Goal: Task Accomplishment & Management: Use online tool/utility

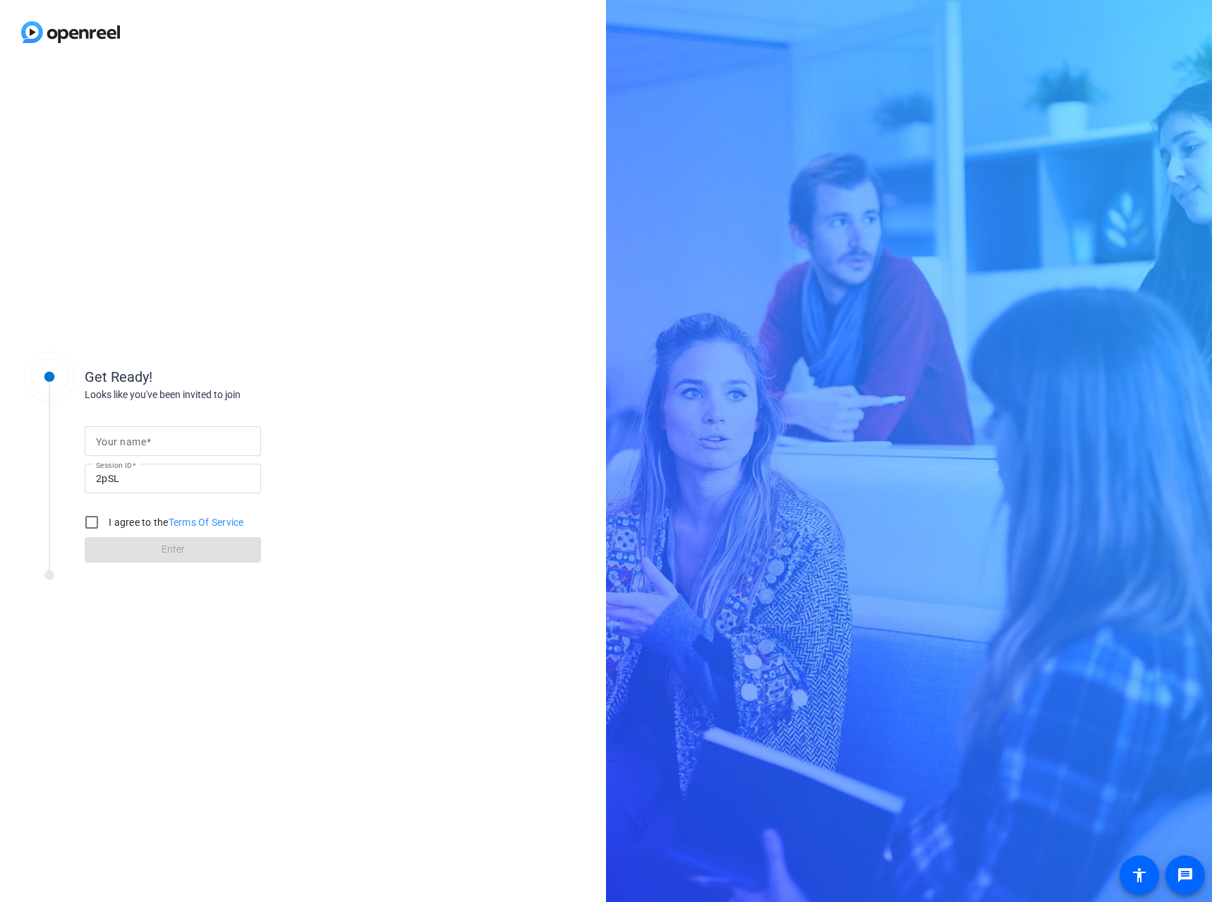
click at [139, 445] on mat-label "Your name" at bounding box center [121, 441] width 50 height 11
click at [139, 445] on input "Your name" at bounding box center [173, 441] width 154 height 17
type input "c"
type input "Chelsea"
click at [480, 419] on div "Get Ready! Looks like you've been invited to join Your name Chelsea Session ID …" at bounding box center [303, 483] width 606 height 838
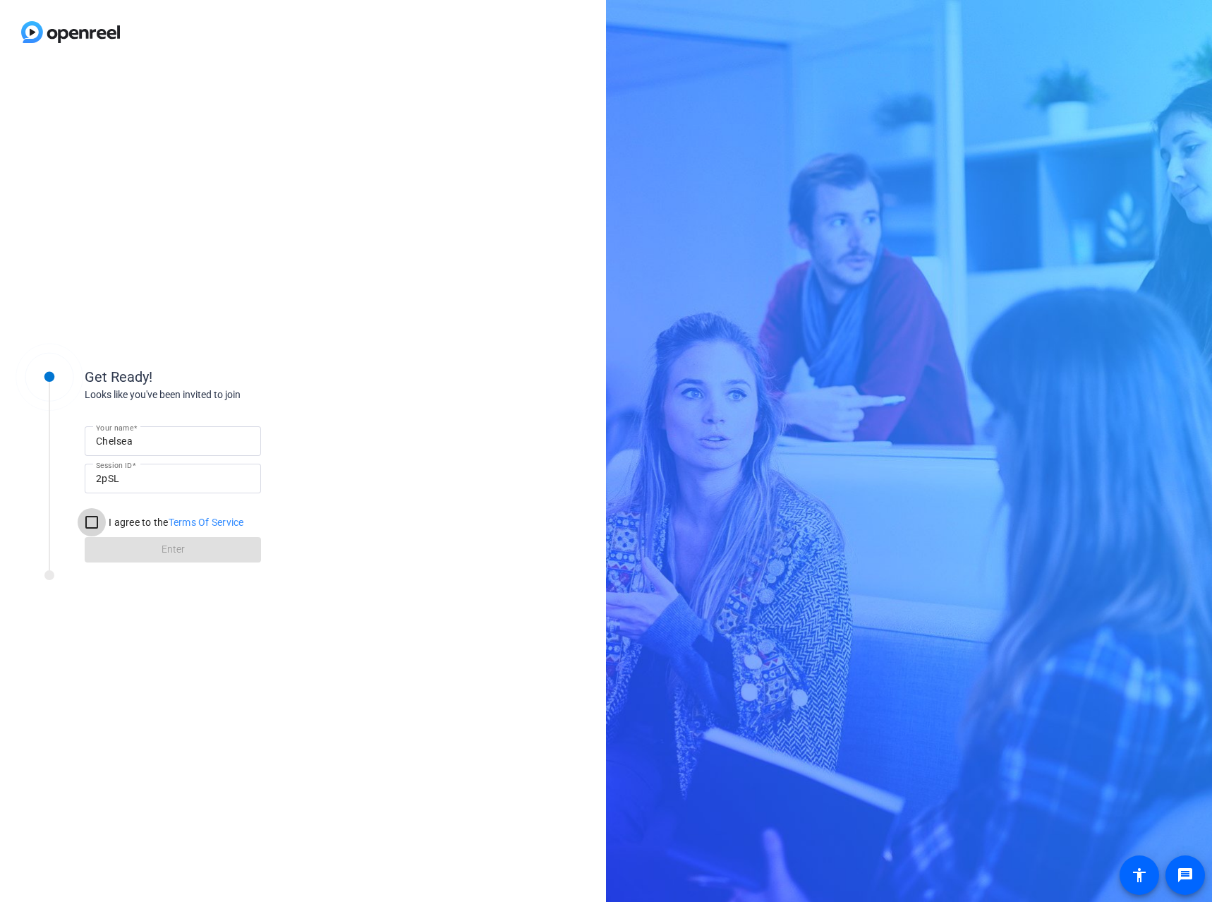
click at [92, 519] on input "I agree to the Terms Of Service" at bounding box center [92, 522] width 28 height 28
checkbox input "true"
click at [195, 548] on span at bounding box center [173, 550] width 176 height 34
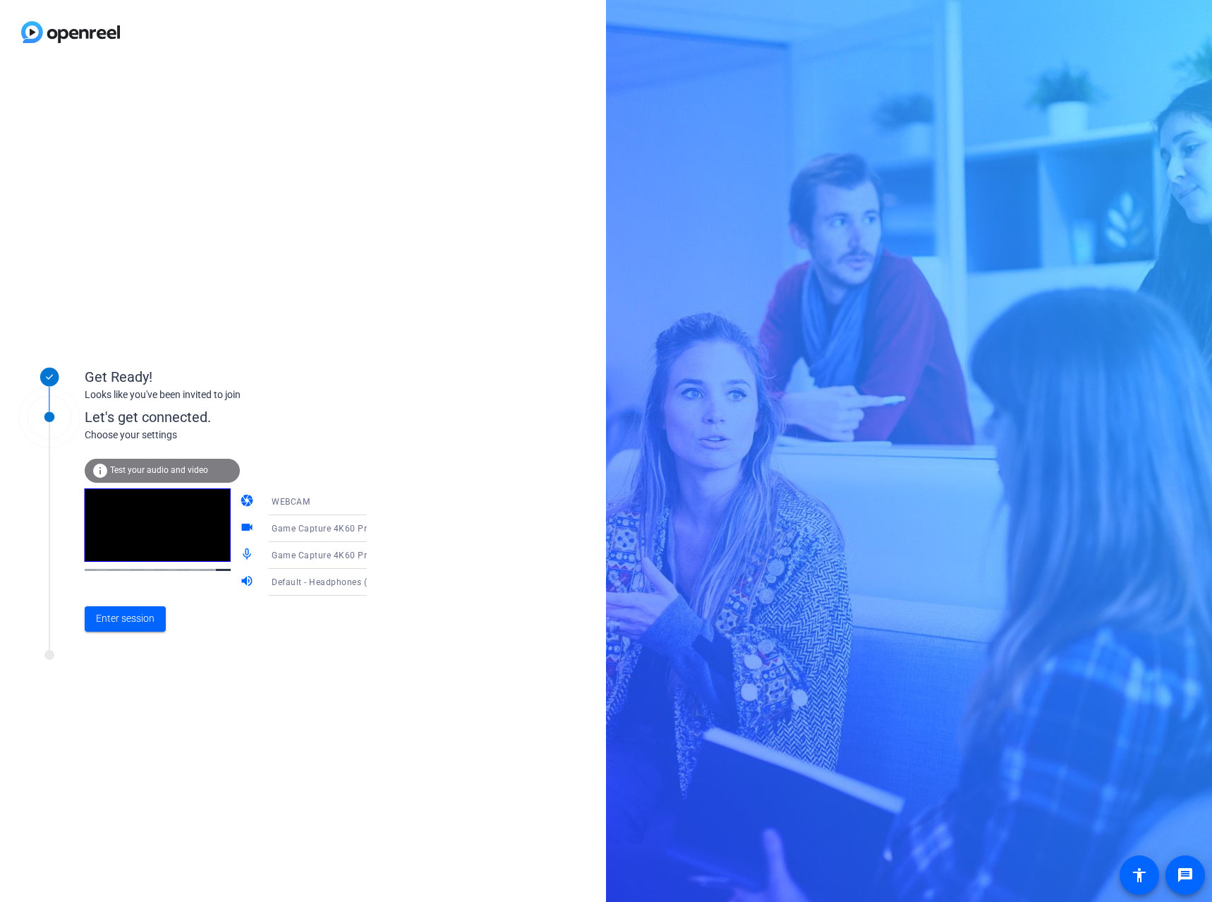
click at [338, 498] on div "WEBCAM" at bounding box center [324, 502] width 105 height 18
click at [320, 470] on div at bounding box center [606, 451] width 1212 height 902
click at [300, 530] on span "Game Capture 4K60 Pro MK.2" at bounding box center [334, 527] width 124 height 11
click at [303, 618] on span "HD Pro Webcam C920 (046d:082d)" at bounding box center [306, 610] width 109 height 34
click at [320, 554] on div at bounding box center [327, 550] width 135 height 16
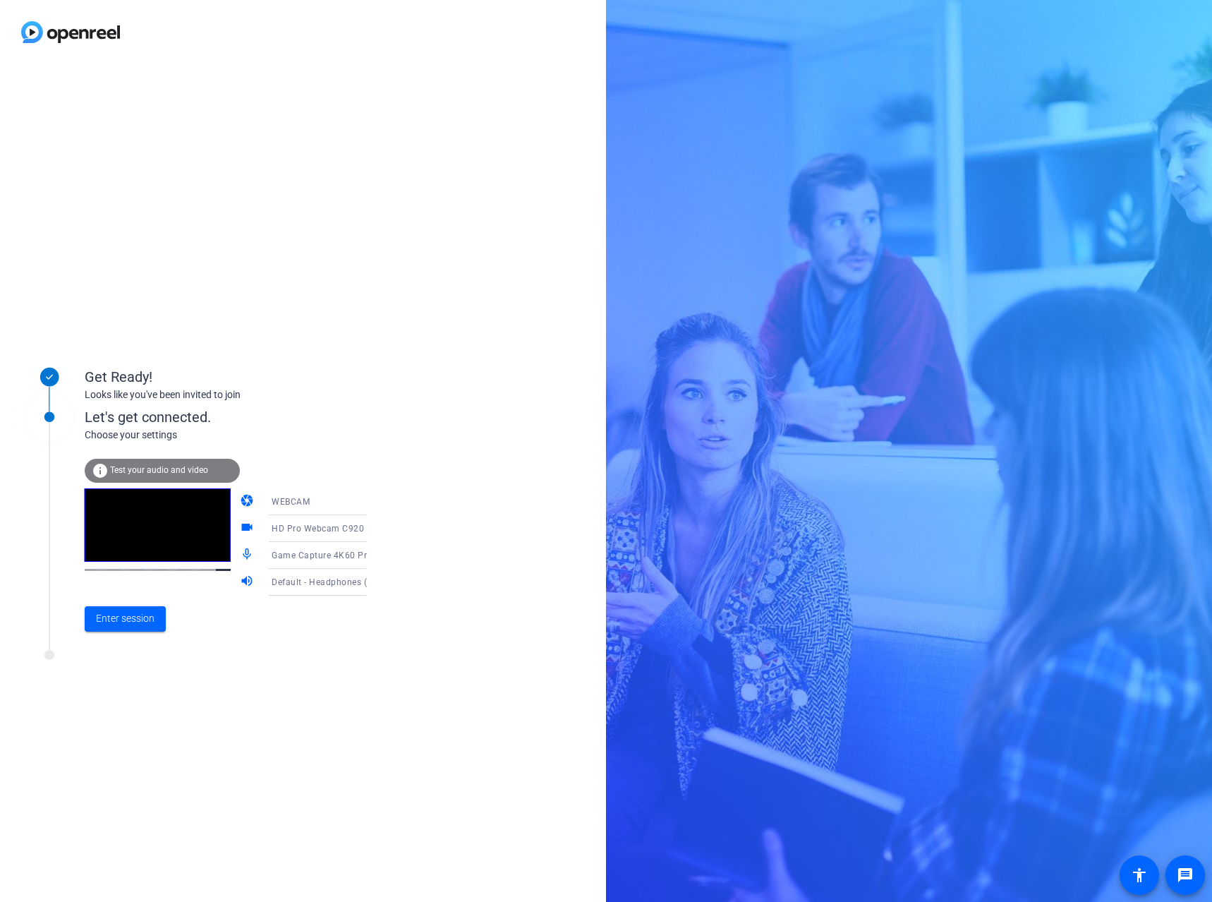
click at [339, 582] on span "Default - Headphones (2- Arctis Pro Wireless Game) (1038:1294)" at bounding box center [405, 581] width 267 height 11
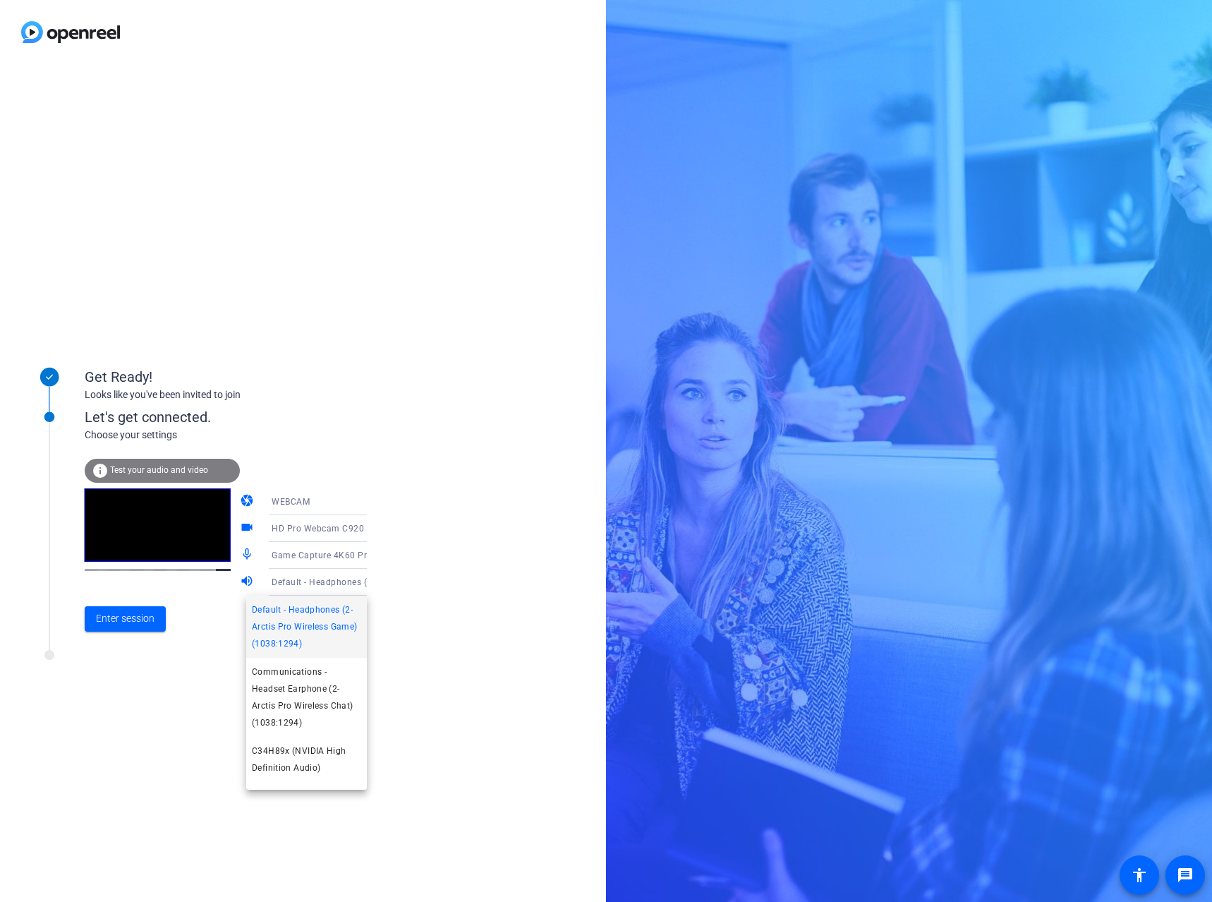
click at [116, 622] on div at bounding box center [606, 451] width 1212 height 902
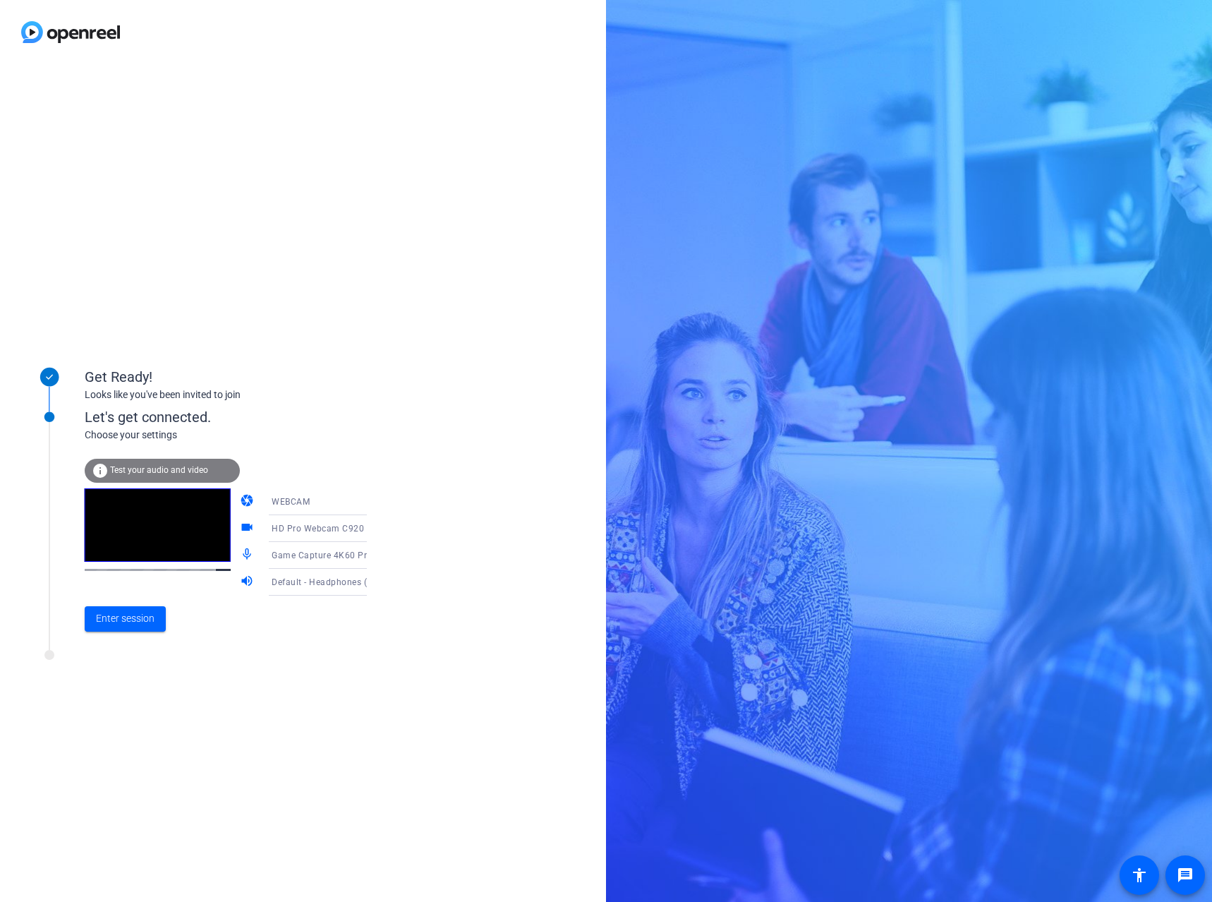
click at [335, 588] on div "Default - Headphones (2- Arctis Pro Wireless Game) (1038:1294)" at bounding box center [324, 582] width 105 height 18
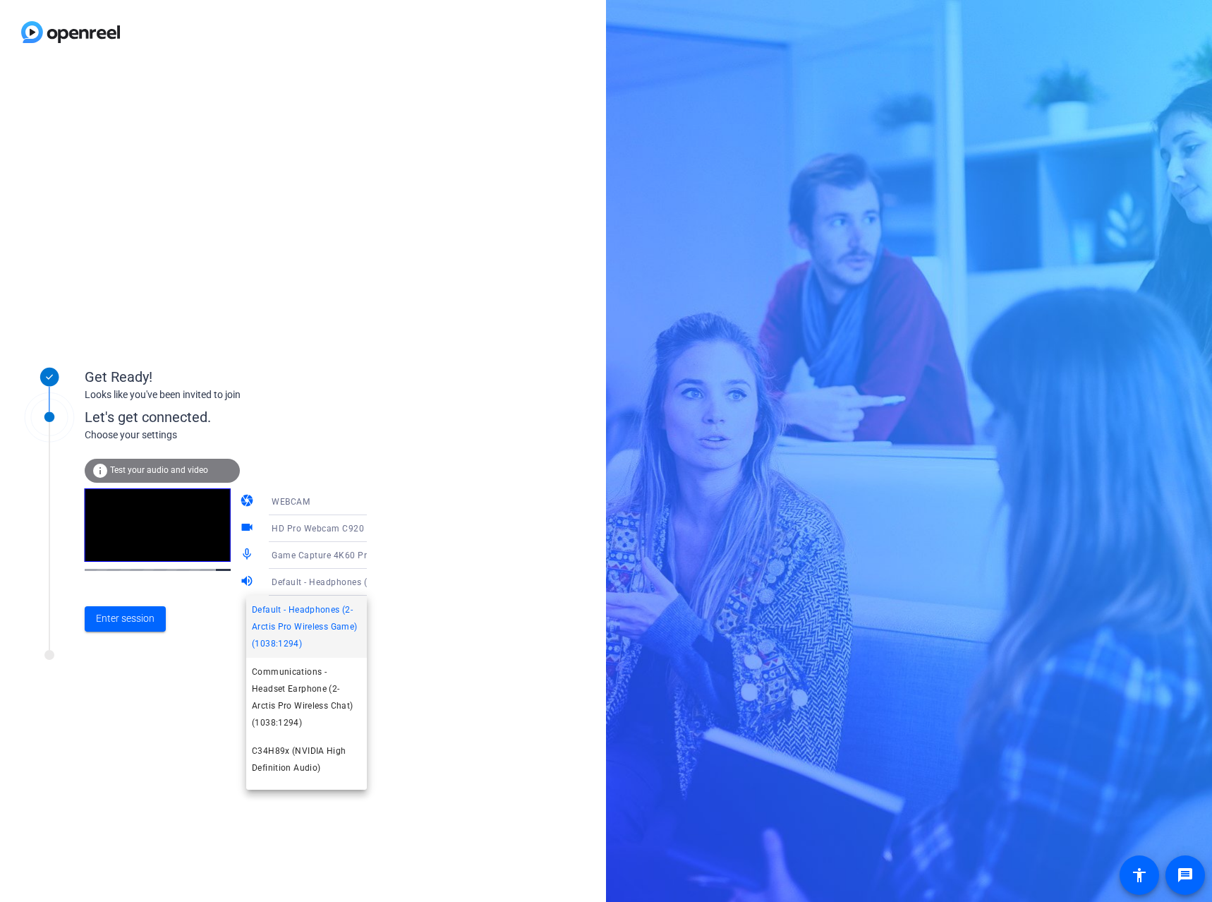
click at [128, 620] on div at bounding box center [606, 451] width 1212 height 902
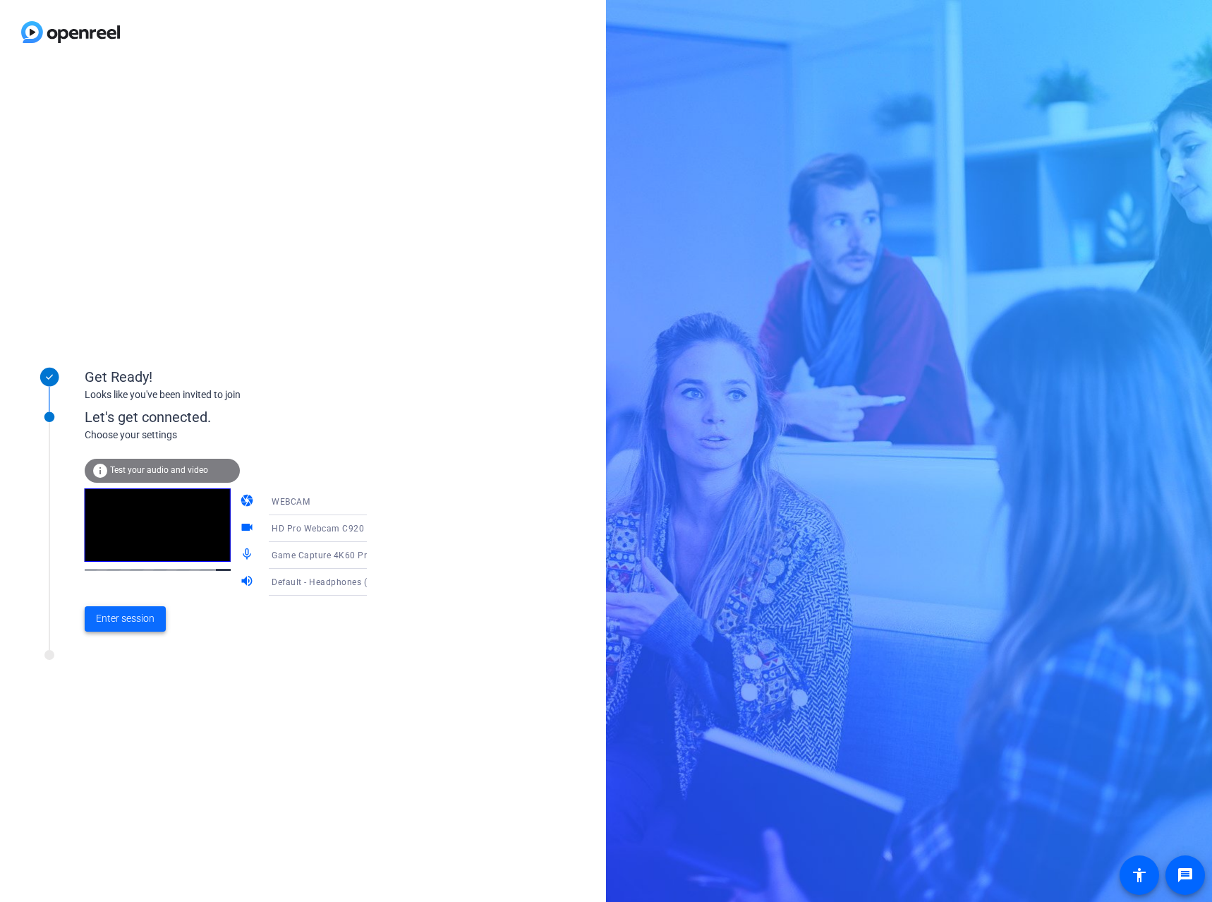
drag, startPoint x: 121, startPoint y: 597, endPoint x: 116, endPoint y: 608, distance: 12.3
click at [121, 598] on div "Enter session" at bounding box center [240, 619] width 311 height 47
click at [116, 615] on span "Enter session" at bounding box center [125, 618] width 59 height 15
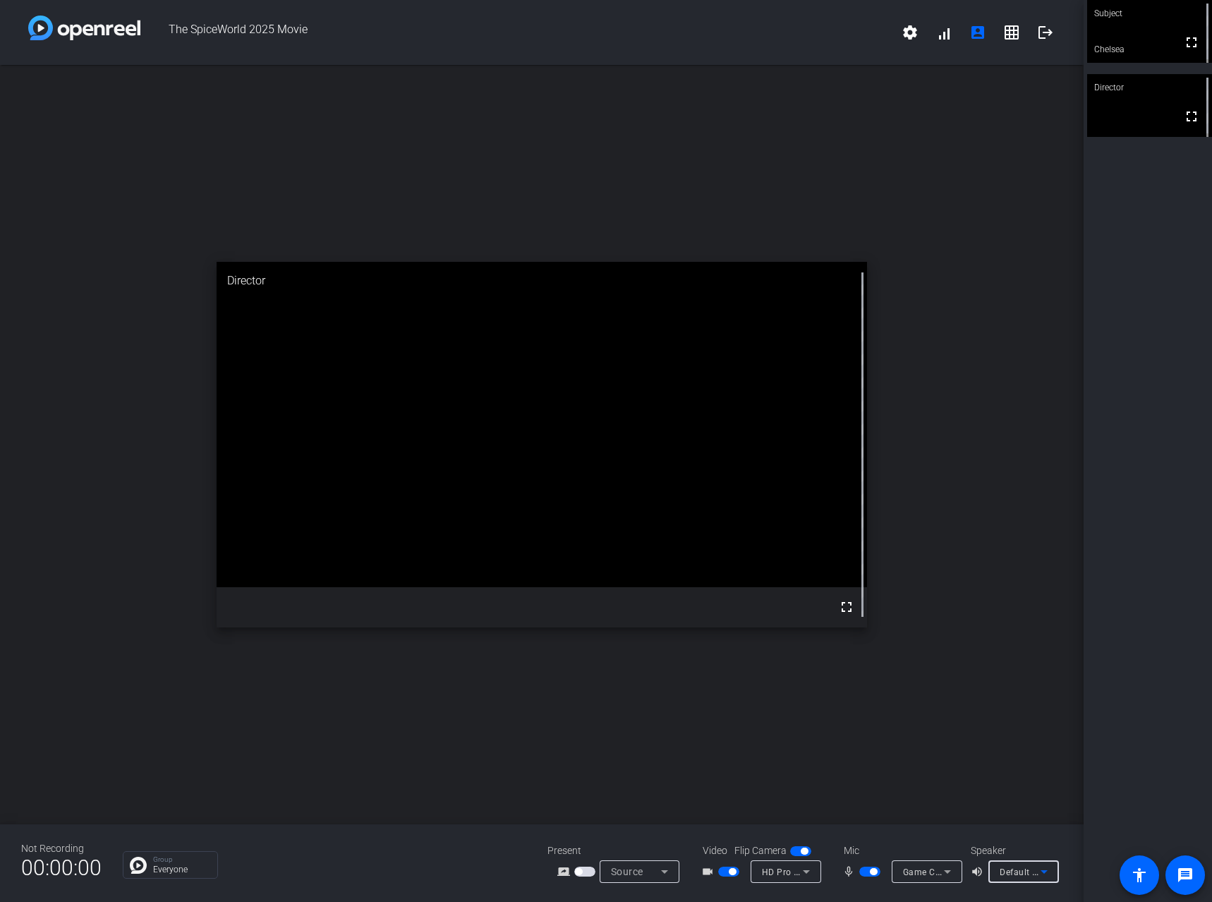
click at [1037, 870] on icon at bounding box center [1044, 871] width 17 height 17
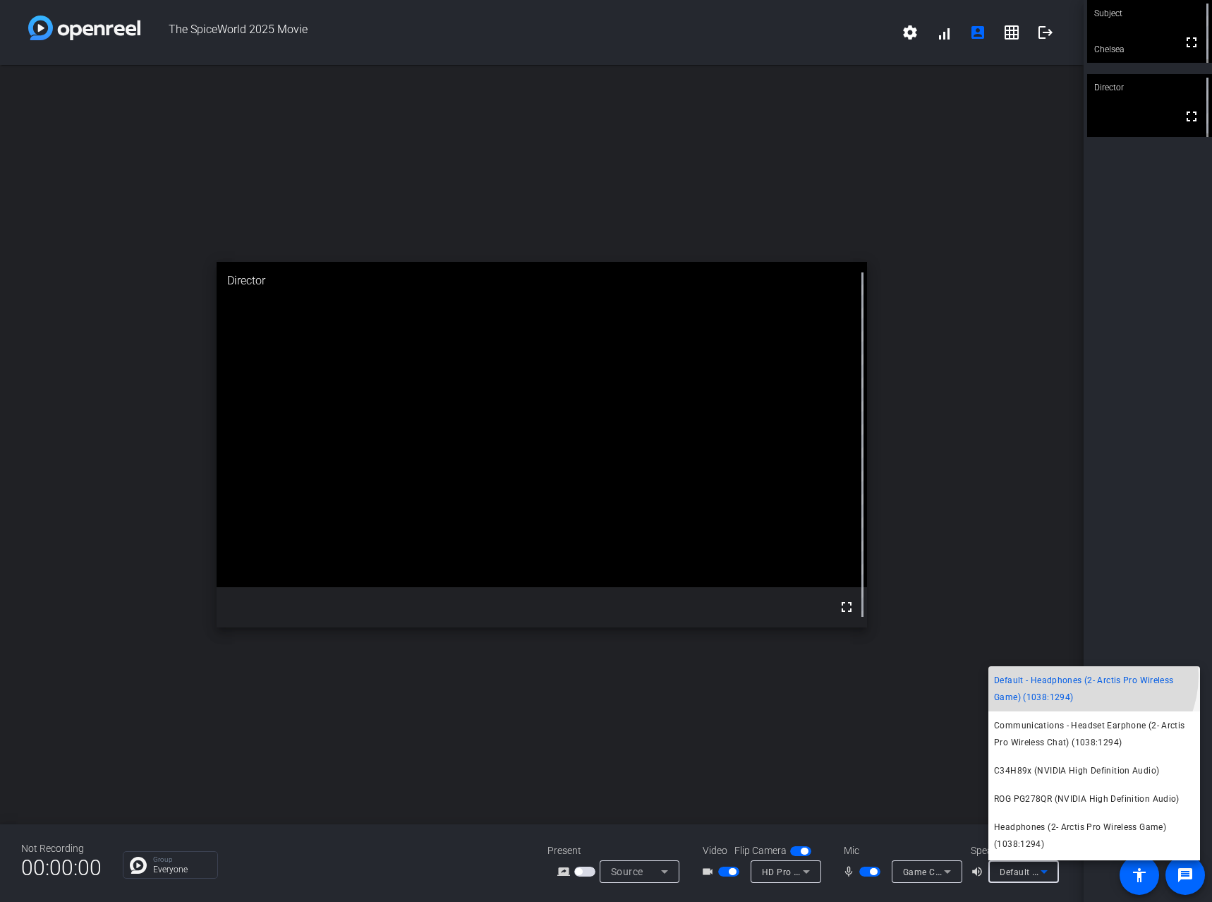
click at [1087, 675] on span "Default - Headphones (2- Arctis Pro Wireless Game) (1038:1294)" at bounding box center [1094, 689] width 200 height 34
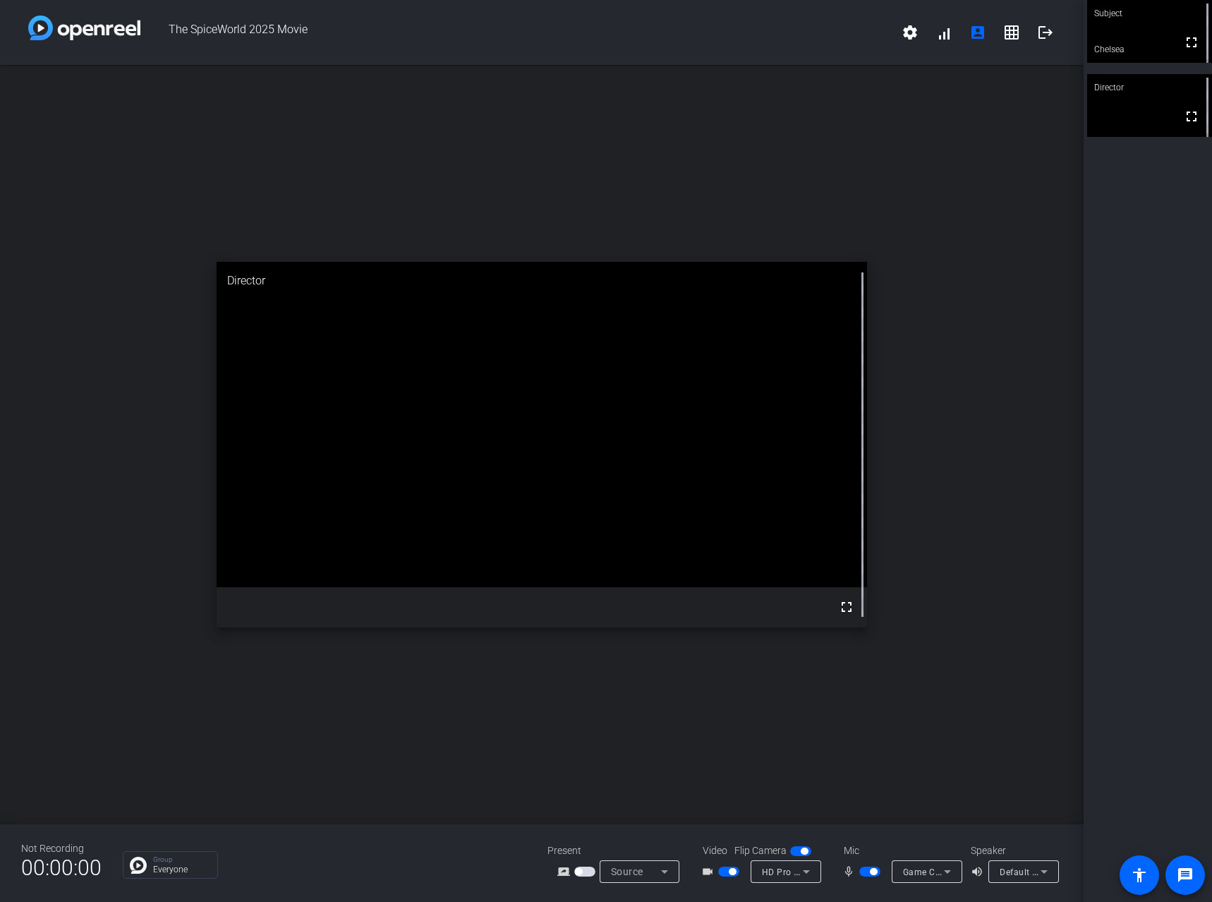
click at [868, 872] on span "button" at bounding box center [870, 872] width 21 height 10
click at [1009, 873] on span "Default - Headphones (2- Arctis Pro Wireless Game) (1038:1294)" at bounding box center [1133, 871] width 267 height 11
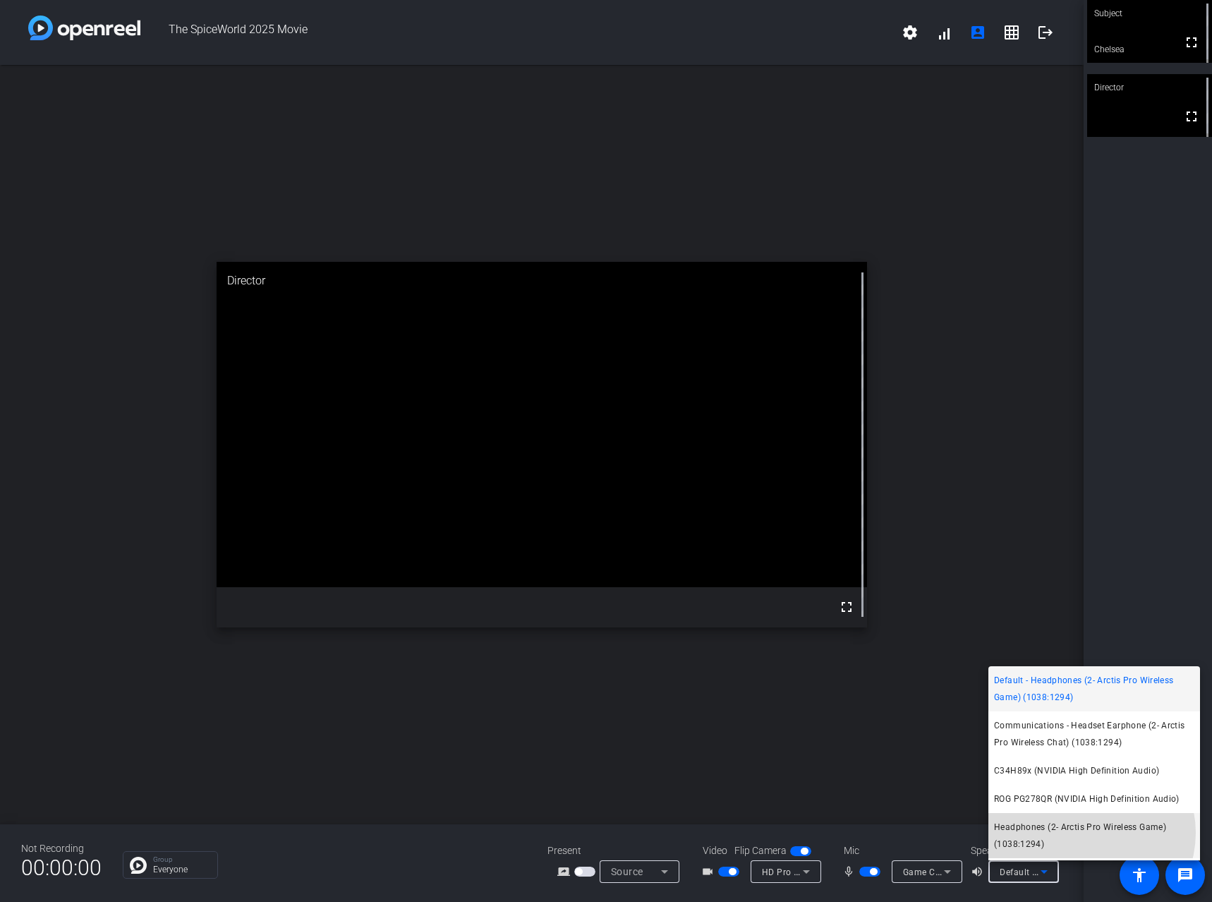
click at [1086, 833] on span "Headphones (2- Arctis Pro Wireless Game) (1038:1294)" at bounding box center [1094, 836] width 200 height 34
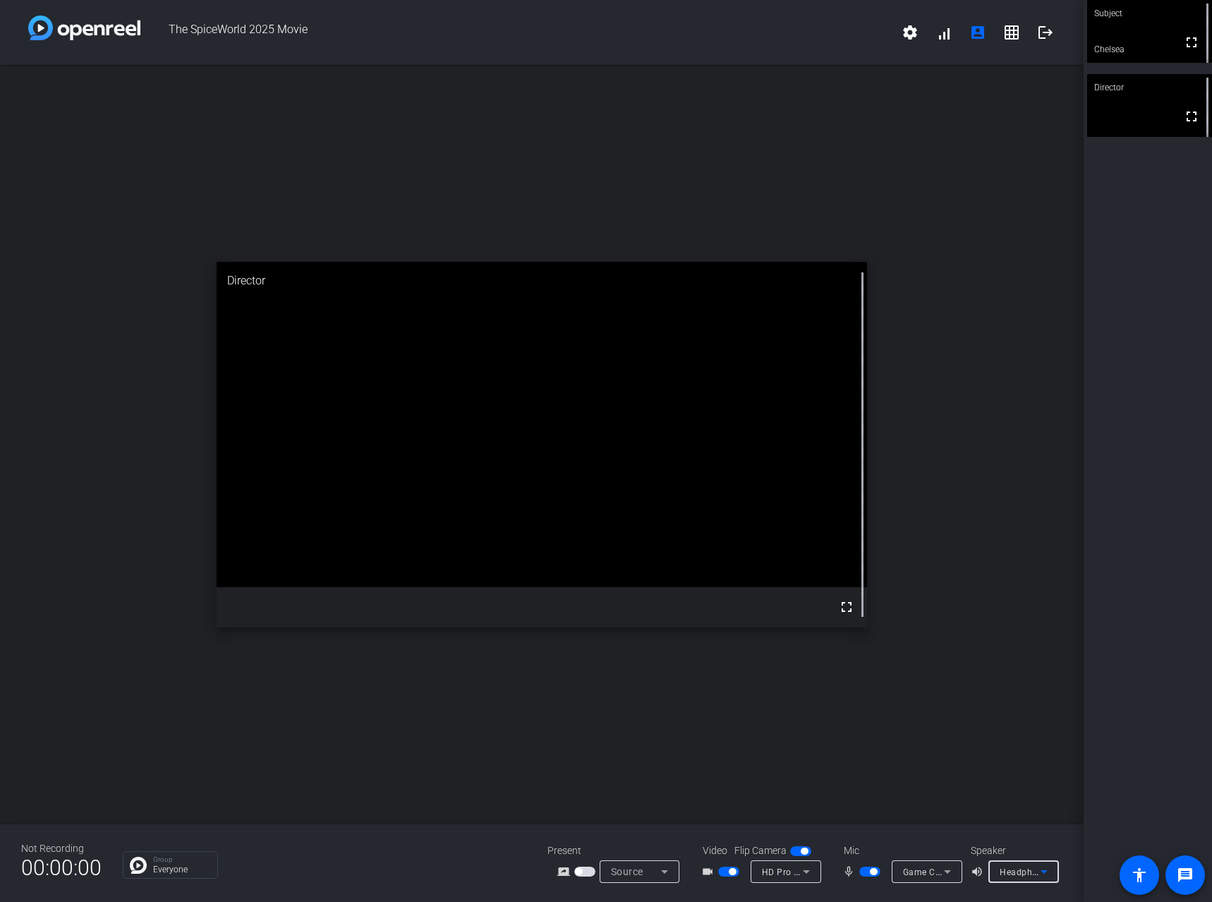
click at [1011, 868] on span "Headphones (2- Arctis Pro Wireless Game) (1038:1294)" at bounding box center [1114, 871] width 229 height 11
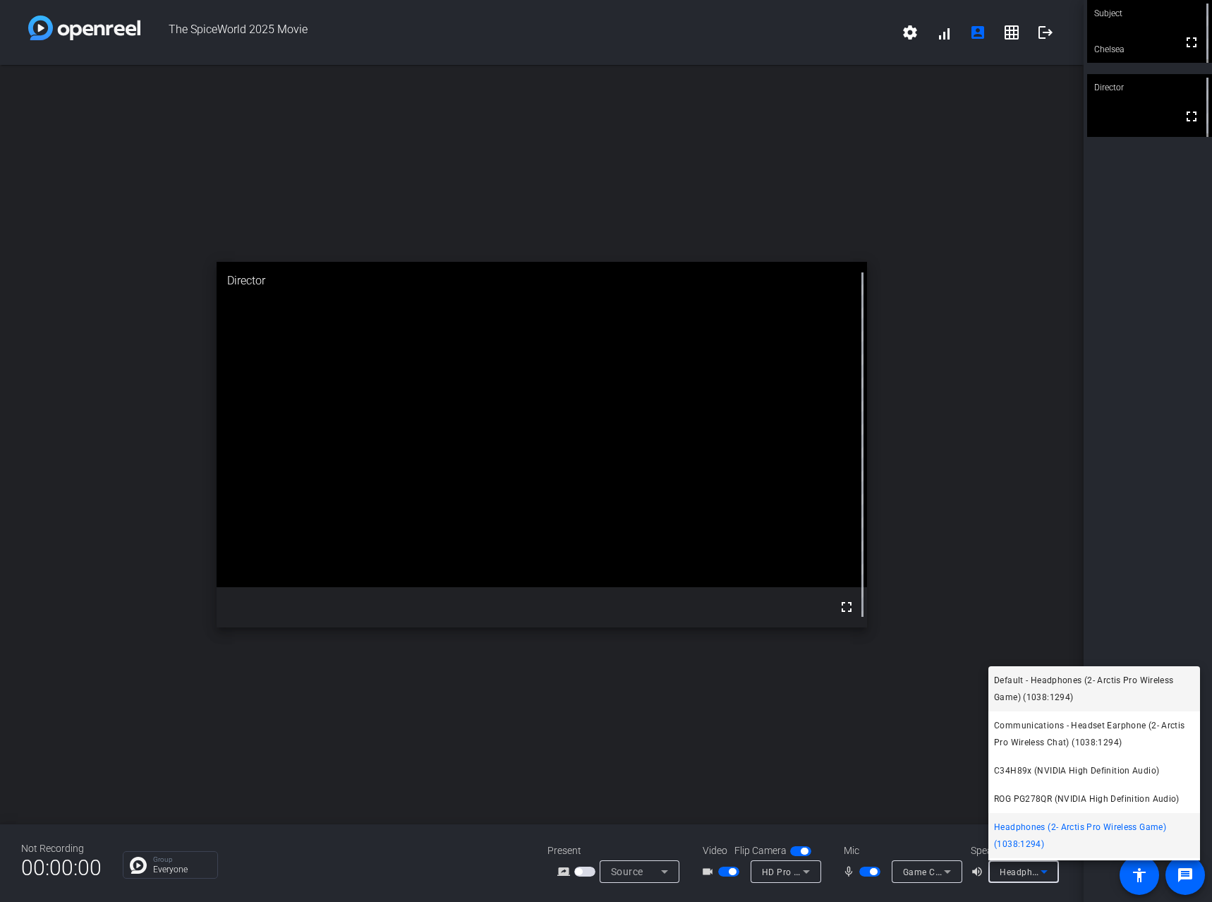
click at [1069, 691] on span "Default - Headphones (2- Arctis Pro Wireless Game) (1038:1294)" at bounding box center [1094, 689] width 200 height 34
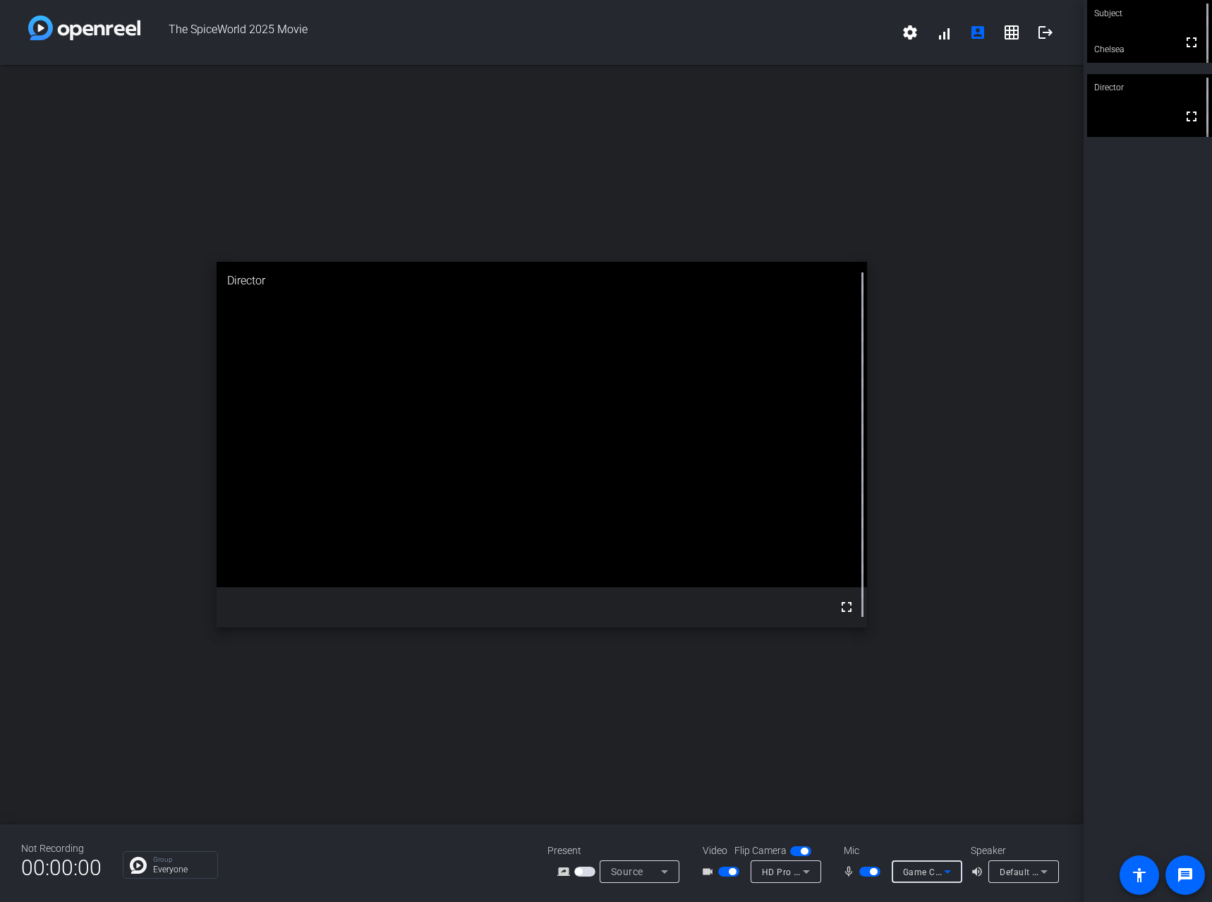
click at [936, 873] on span "Game Capture 4K60 Pro MK.2 Audio (Game Capture 4K60 Pro MK.2)" at bounding box center [1045, 871] width 284 height 11
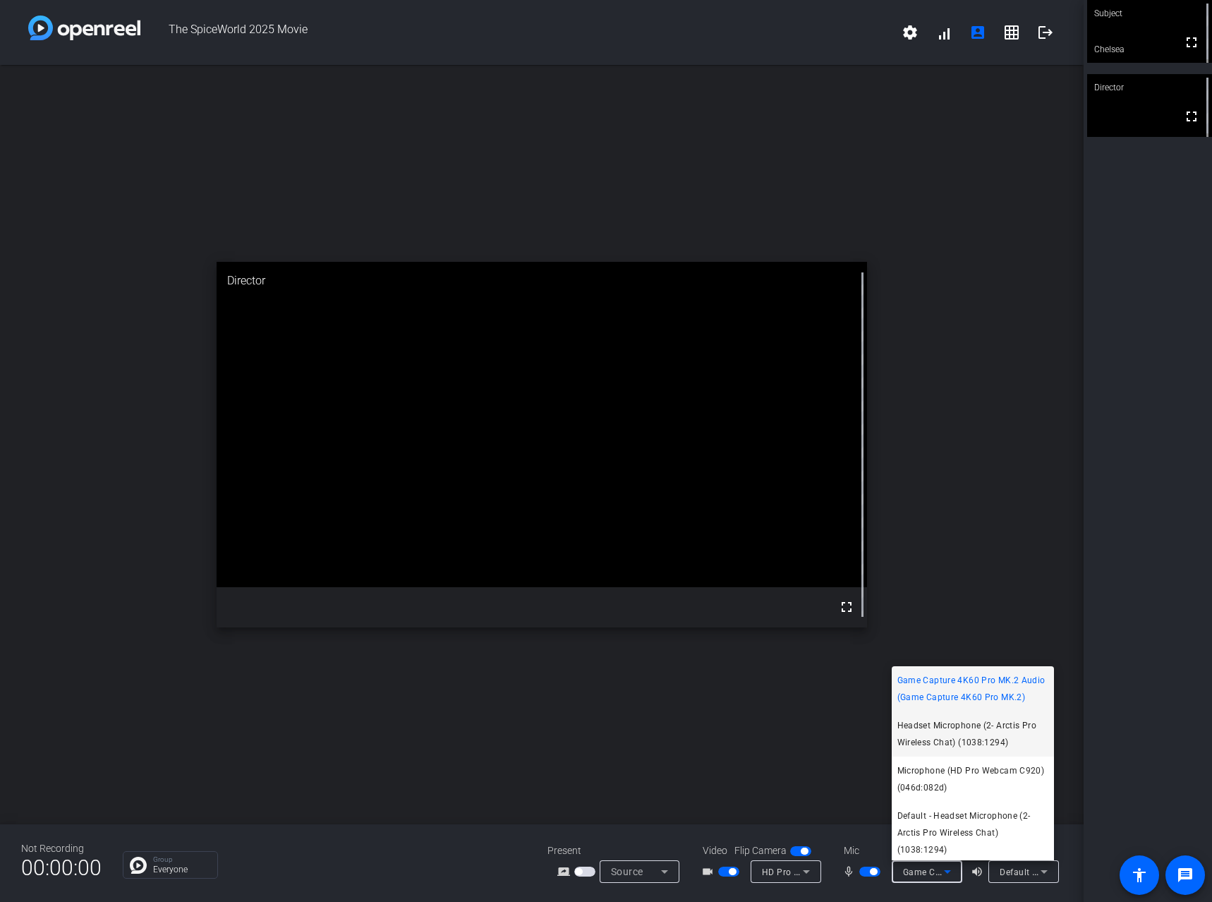
click at [965, 751] on span "Headset Microphone (2- Arctis Pro Wireless Chat) (1038:1294)" at bounding box center [973, 734] width 151 height 34
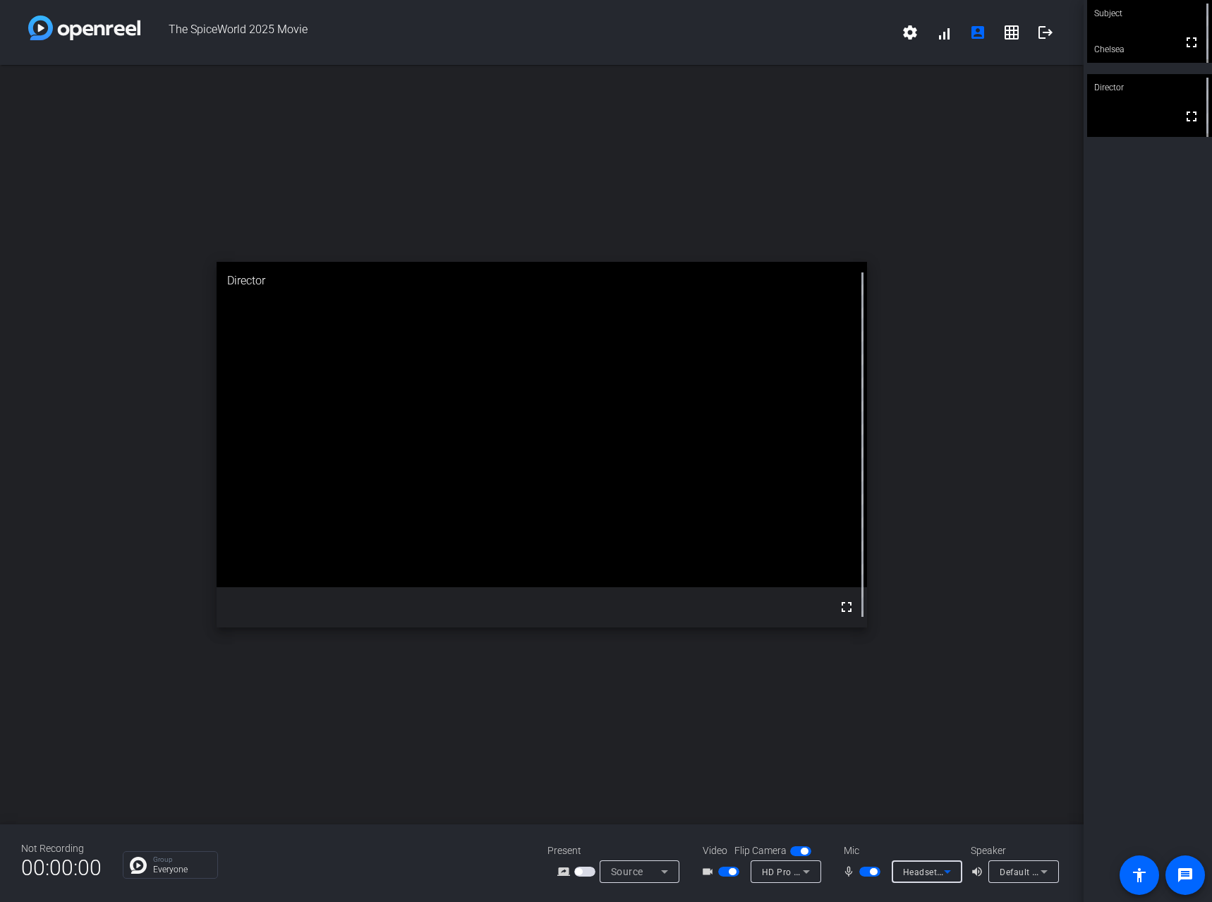
click at [941, 872] on icon at bounding box center [947, 871] width 17 height 17
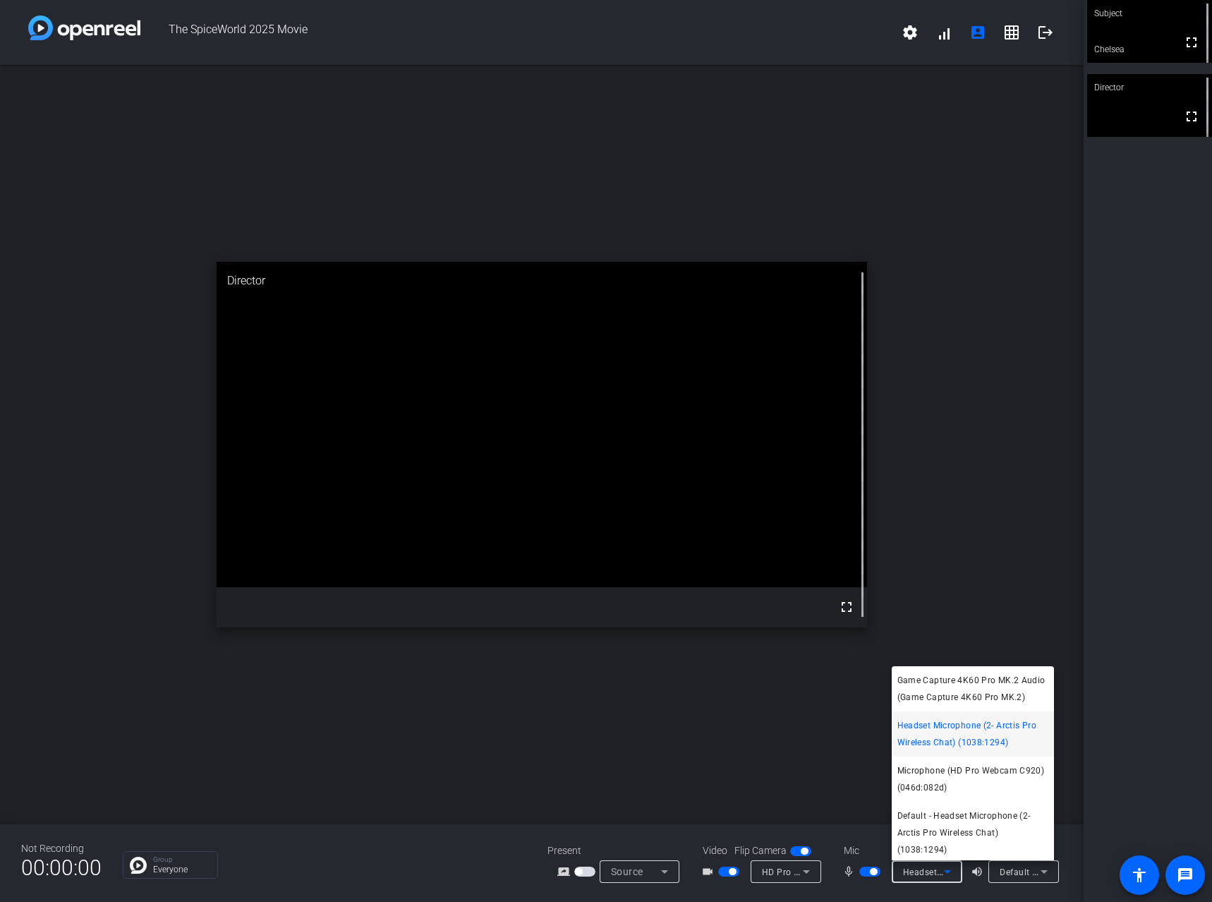
click at [1134, 786] on div at bounding box center [606, 451] width 1212 height 902
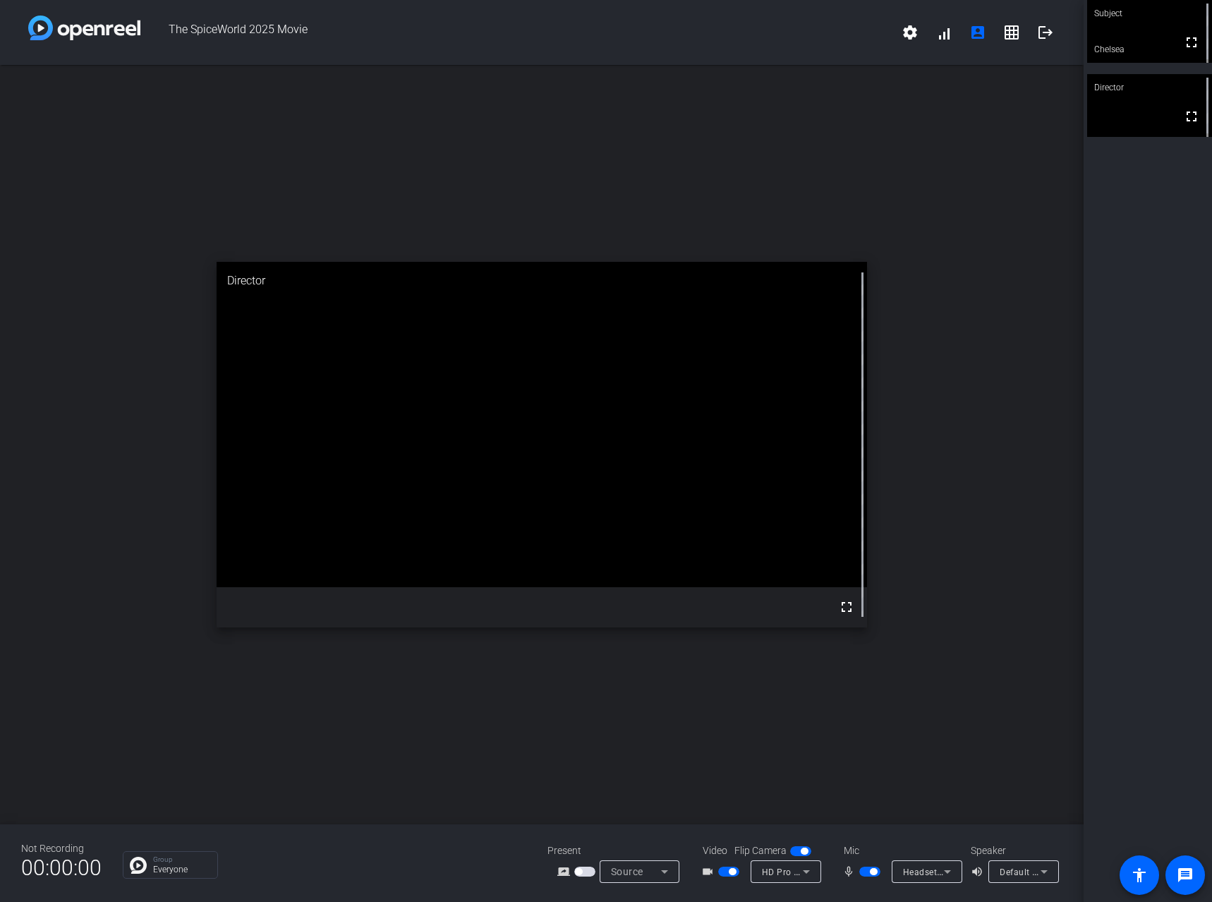
click at [945, 872] on icon at bounding box center [947, 872] width 7 height 4
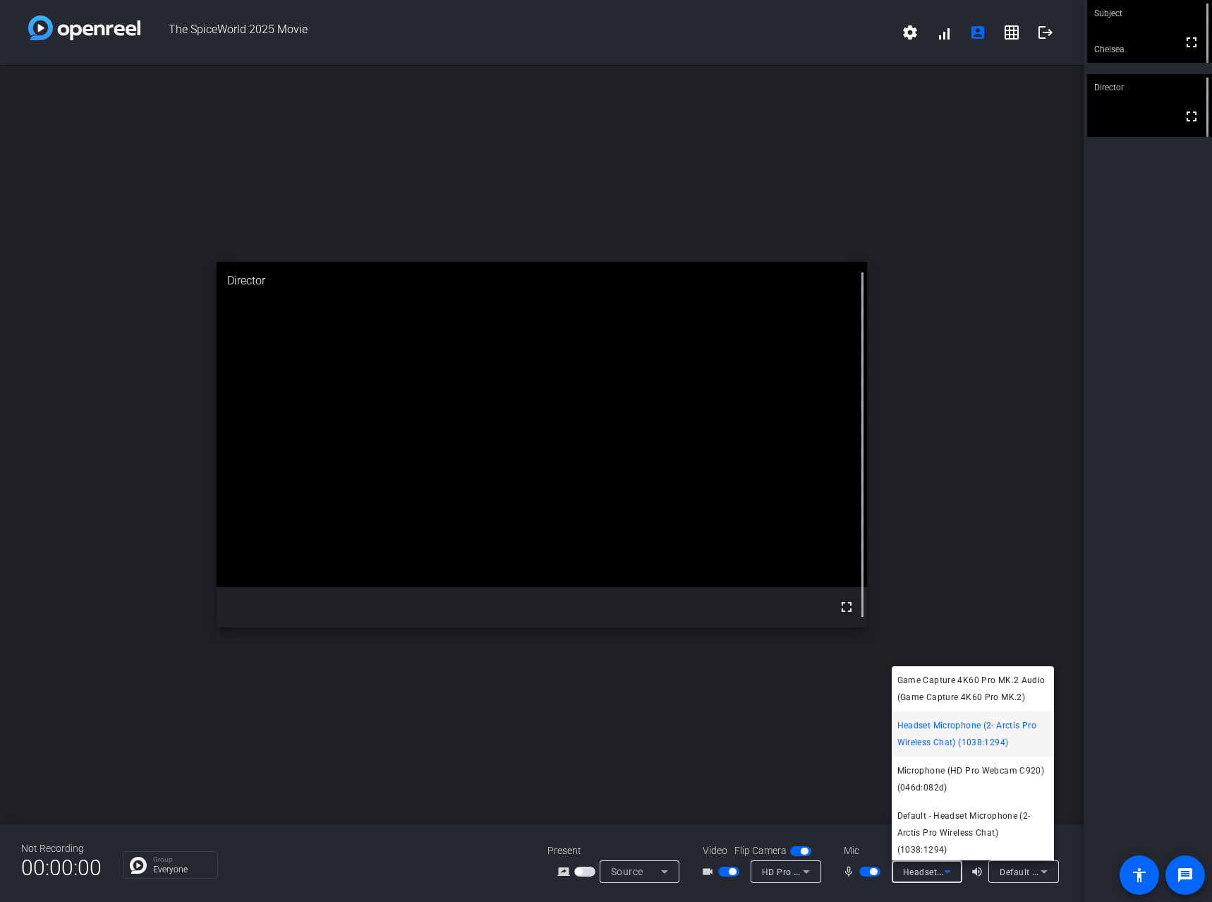
click at [1025, 432] on div at bounding box center [606, 451] width 1212 height 902
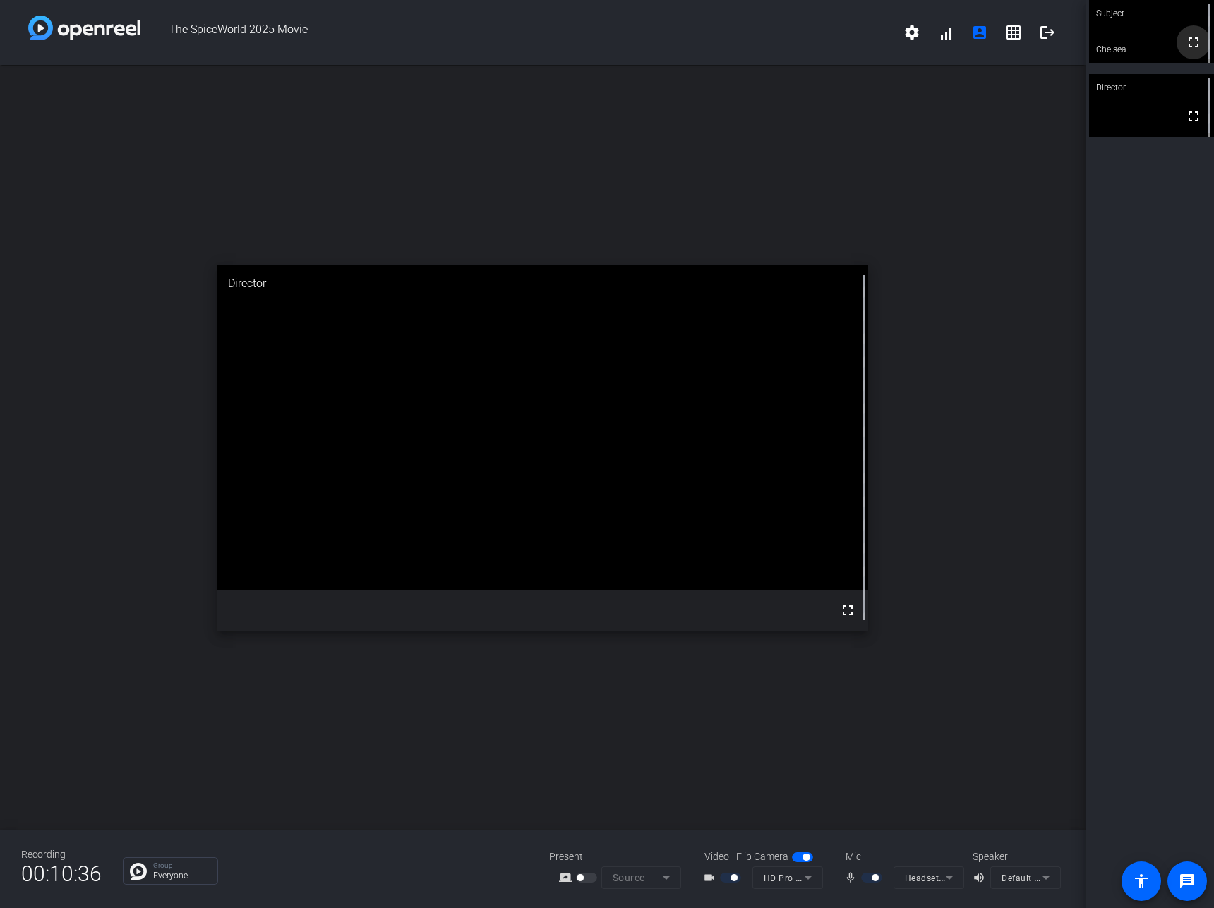
click at [1186, 44] on mat-icon "fullscreen" at bounding box center [1193, 42] width 17 height 17
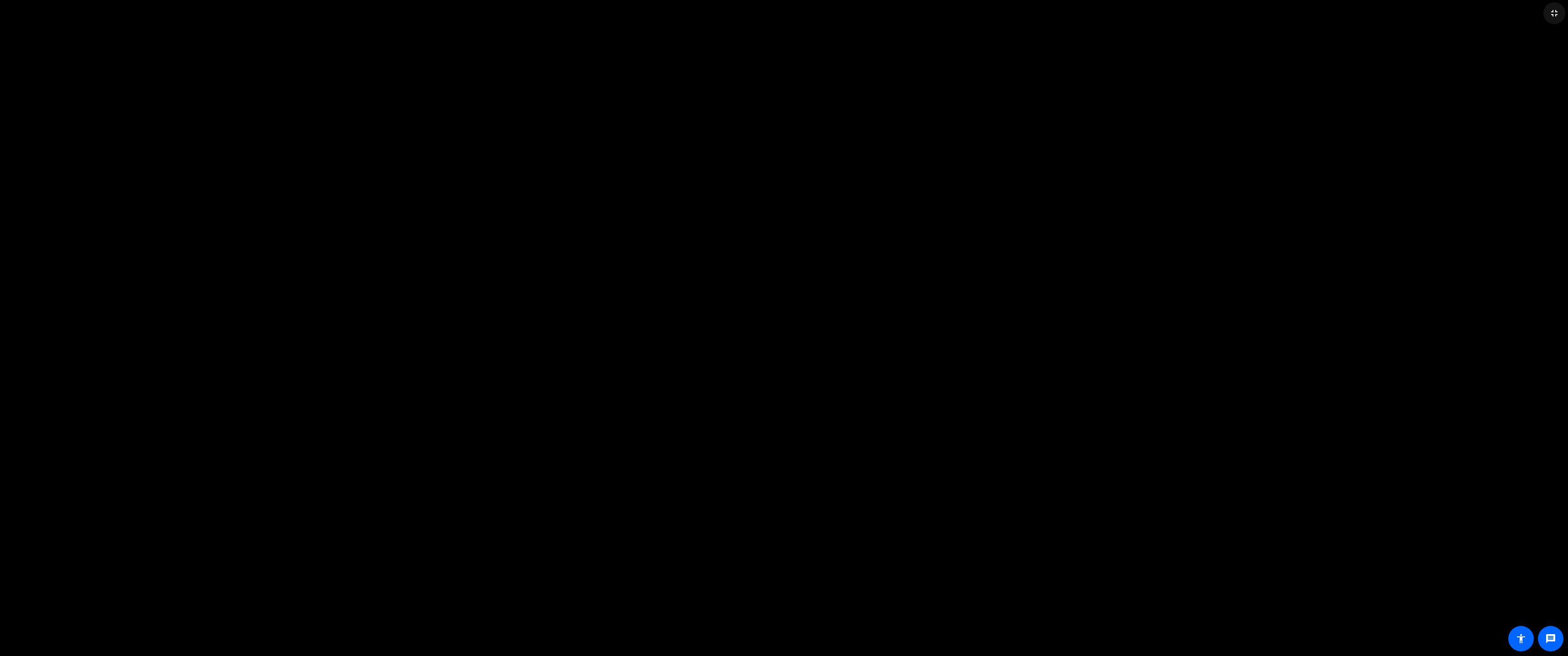
click at [783, 10] on mat-icon "fullscreen_exit" at bounding box center [1554, 13] width 11 height 11
